Goal: Transaction & Acquisition: Purchase product/service

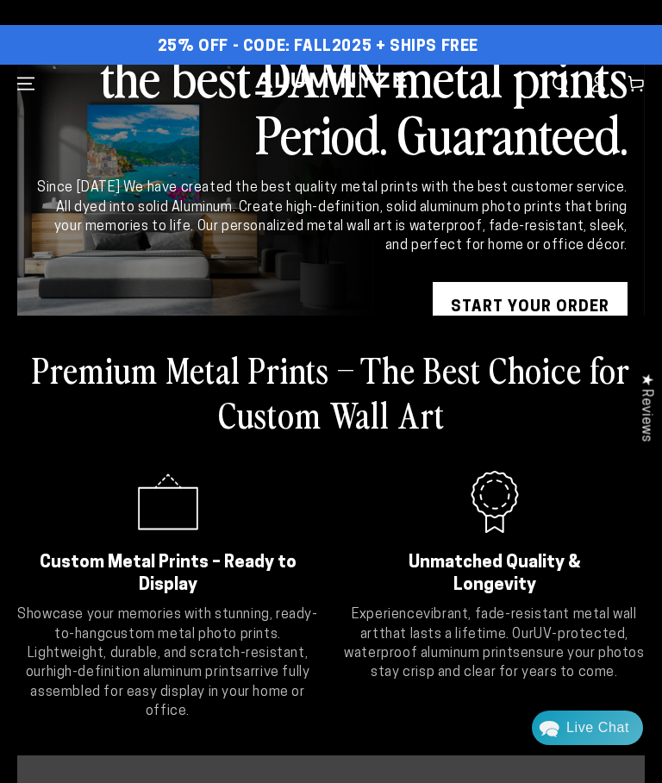
click at [551, 315] on link "START YOUR Order" at bounding box center [530, 308] width 195 height 52
click at [516, 304] on link "START YOUR Order" at bounding box center [530, 308] width 195 height 52
click at [515, 311] on link "START YOUR Order" at bounding box center [530, 308] width 195 height 52
click at [515, 313] on link "START YOUR Order" at bounding box center [530, 308] width 195 height 52
click at [525, 313] on link "START YOUR Order" at bounding box center [530, 308] width 195 height 52
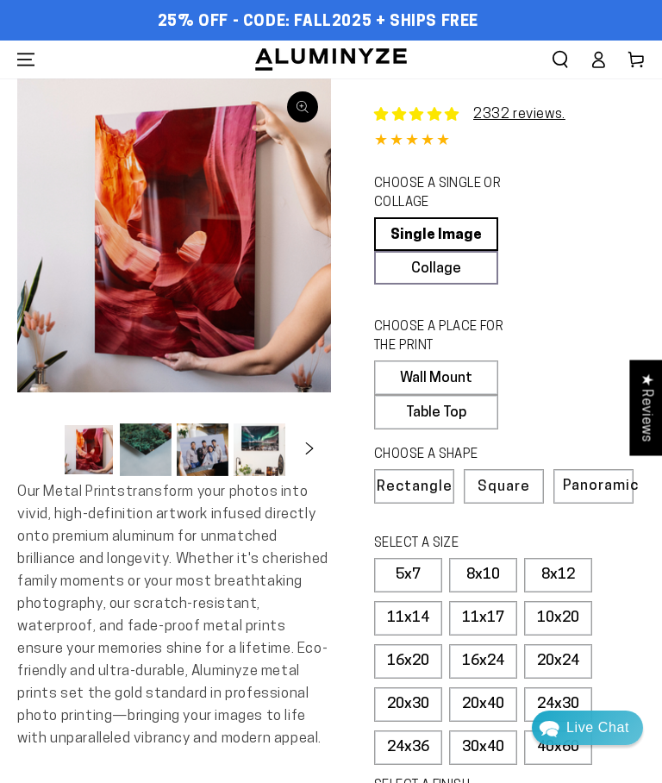
select select "**********"
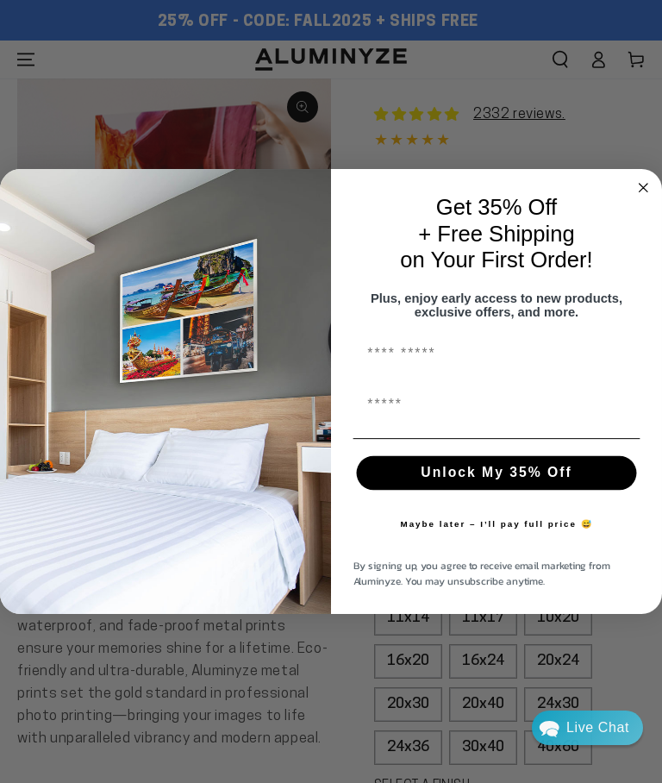
click at [641, 193] on circle "Close dialog" at bounding box center [643, 188] width 19 height 19
